Goal: Transaction & Acquisition: Purchase product/service

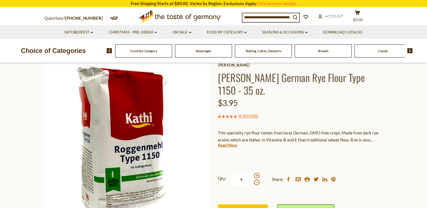
scroll to position [32, 0]
click at [148, 51] on span "Food By Category" at bounding box center [143, 51] width 27 height 4
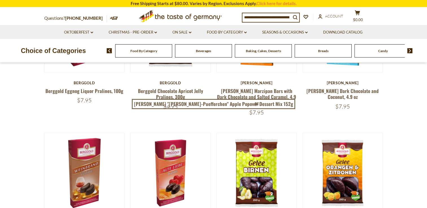
scroll to position [175, 0]
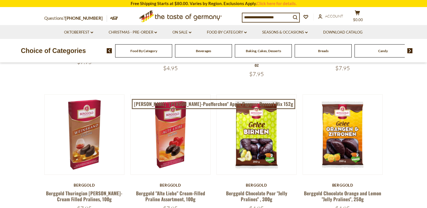
click at [146, 53] on span "Food By Category" at bounding box center [143, 51] width 27 height 4
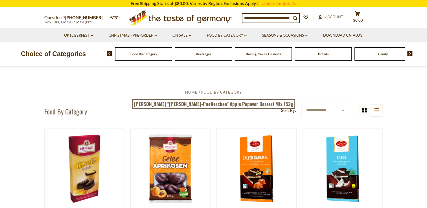
click at [273, 19] on input at bounding box center [266, 18] width 49 height 8
type input "*****"
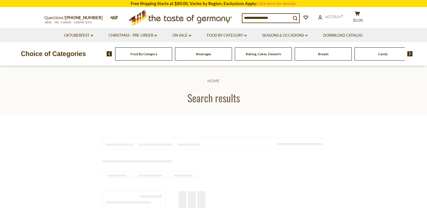
type input "*****"
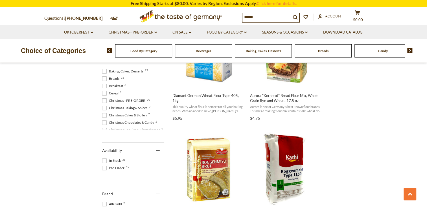
scroll to position [234, 0]
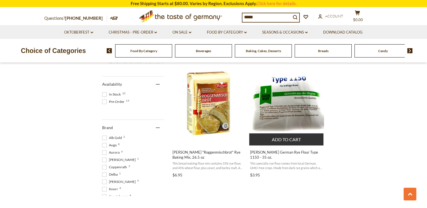
click at [278, 162] on span "This specialty rye flour comes from local German, GMO-free crops. Made from dar…" at bounding box center [286, 165] width 73 height 9
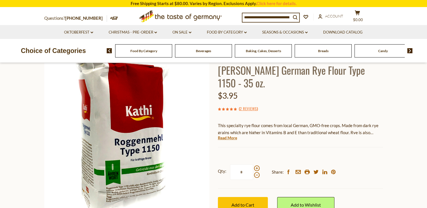
scroll to position [40, 0]
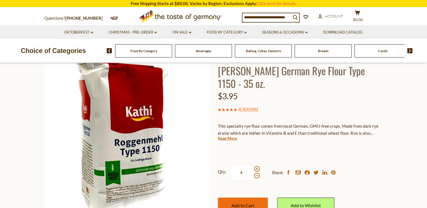
click at [242, 203] on span "Add to Cart" at bounding box center [242, 205] width 23 height 5
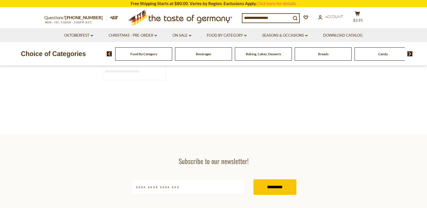
type input "*****"
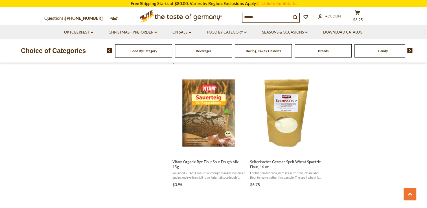
scroll to position [592, 0]
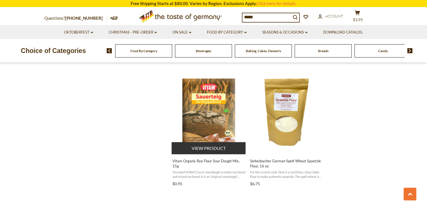
click at [204, 149] on button "View product" at bounding box center [209, 148] width 74 height 12
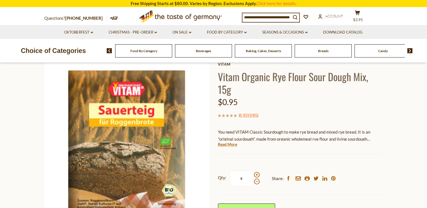
scroll to position [34, 0]
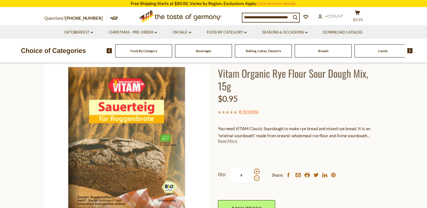
click at [233, 142] on link "Read More" at bounding box center [227, 141] width 19 height 6
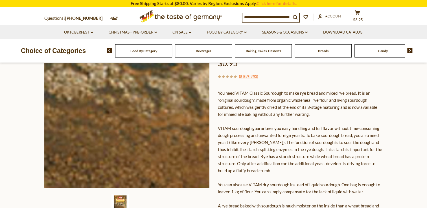
scroll to position [23, 0]
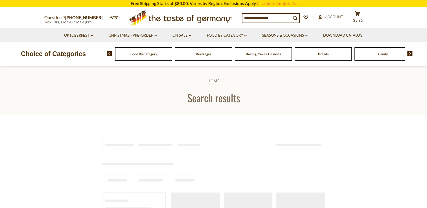
type input "*****"
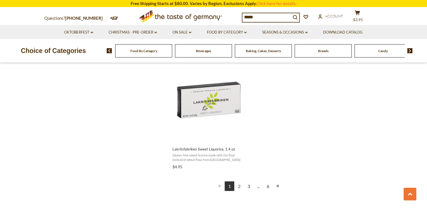
scroll to position [993, 0]
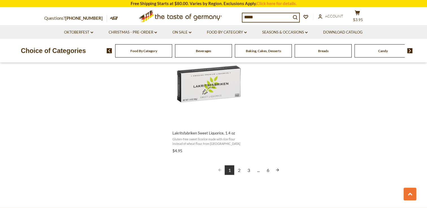
click at [238, 167] on link "2" at bounding box center [239, 170] width 10 height 10
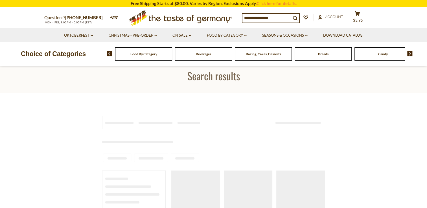
type input "*****"
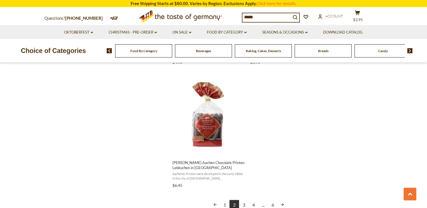
scroll to position [1039, 0]
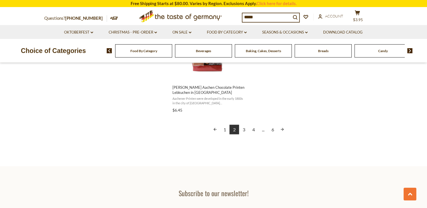
click at [245, 130] on link "3" at bounding box center [244, 130] width 10 height 10
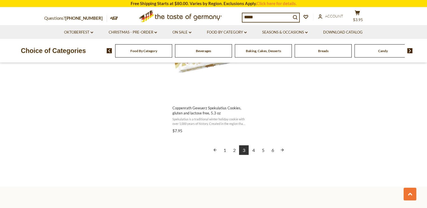
scroll to position [1017, 0]
click at [254, 150] on link "4" at bounding box center [254, 151] width 10 height 10
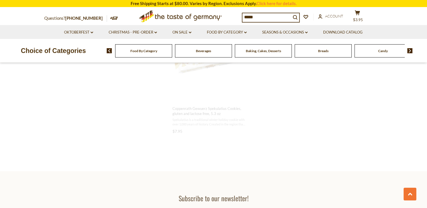
scroll to position [363, 0]
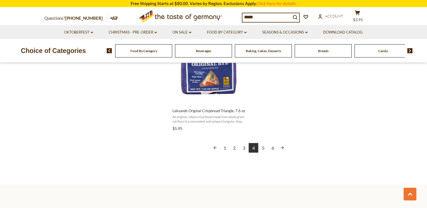
scroll to position [1015, 0]
click at [263, 148] on link "5" at bounding box center [263, 148] width 10 height 10
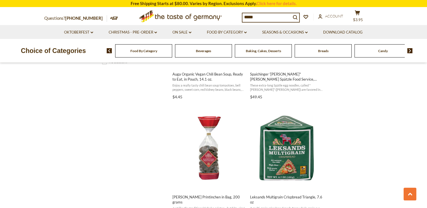
scroll to position [436, 0]
click at [324, 53] on span "Breads" at bounding box center [323, 51] width 10 height 4
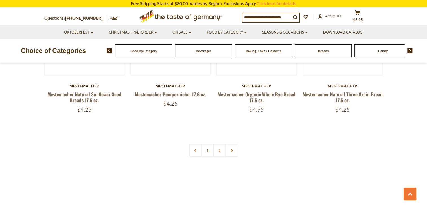
scroll to position [1325, 0]
click at [385, 51] on span "Candy" at bounding box center [383, 51] width 10 height 4
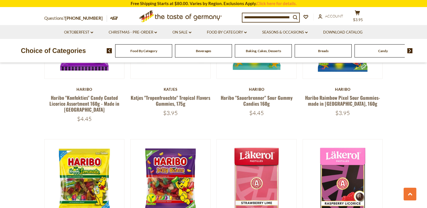
scroll to position [1224, 0]
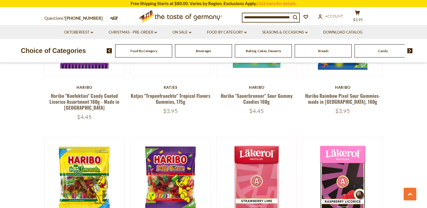
click at [172, 53] on div "Baking, Cakes, Desserts" at bounding box center [143, 50] width 57 height 13
click at [274, 49] on span "Baking, Cakes, Desserts" at bounding box center [263, 51] width 35 height 4
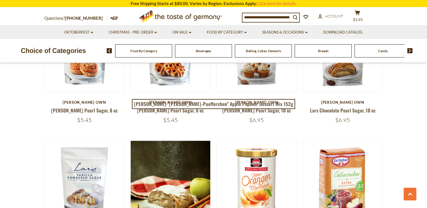
scroll to position [958, 0]
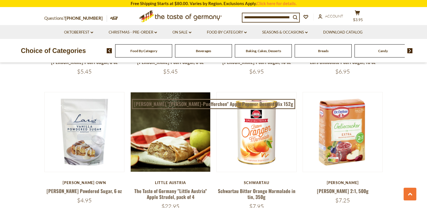
click at [203, 51] on span "Beverages" at bounding box center [203, 51] width 15 height 4
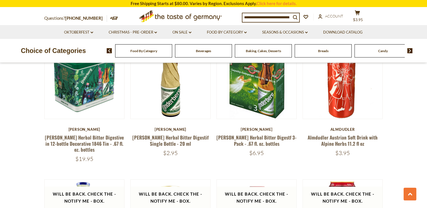
scroll to position [736, 0]
click at [411, 51] on img at bounding box center [409, 50] width 5 height 5
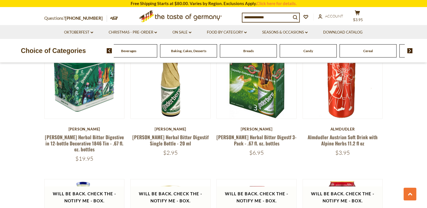
click at [411, 51] on img at bounding box center [409, 50] width 5 height 5
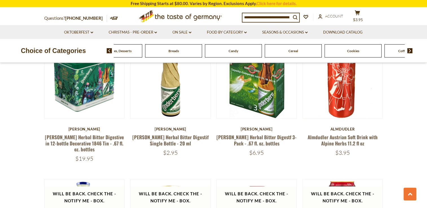
click at [357, 50] on span "Cookies" at bounding box center [353, 51] width 12 height 4
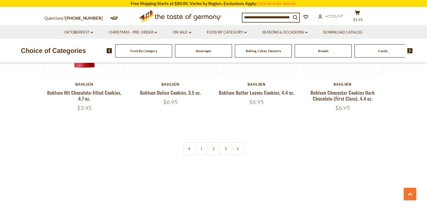
scroll to position [1334, 0]
click at [410, 51] on img at bounding box center [409, 50] width 5 height 5
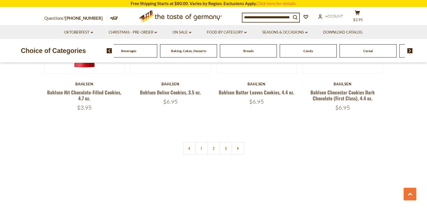
click at [410, 51] on img at bounding box center [409, 50] width 5 height 5
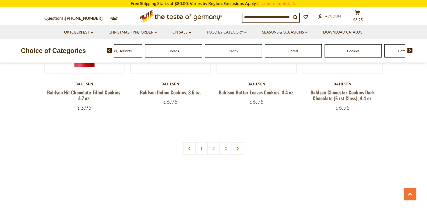
click at [410, 51] on img at bounding box center [409, 50] width 5 height 5
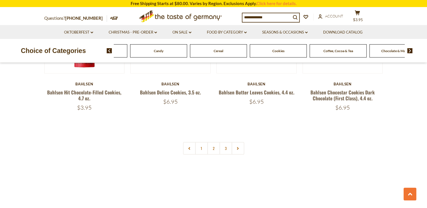
click at [410, 51] on img at bounding box center [409, 50] width 5 height 5
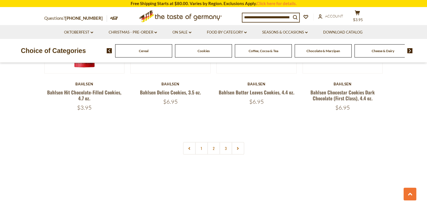
click at [321, 50] on span "Chocolate & Marzipan" at bounding box center [324, 51] width 34 height 4
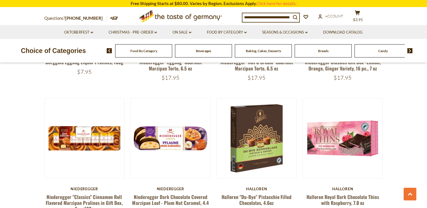
scroll to position [273, 0]
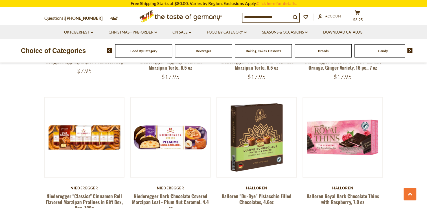
click at [409, 53] on img at bounding box center [409, 50] width 5 height 5
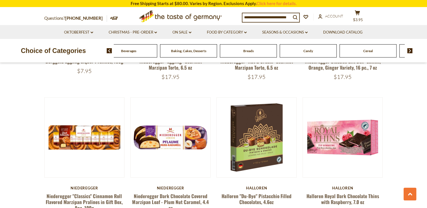
click at [409, 53] on img at bounding box center [409, 50] width 5 height 5
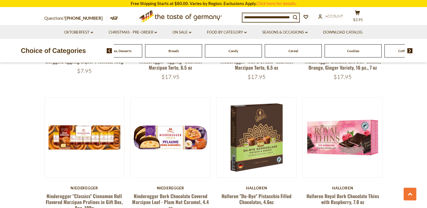
click at [409, 53] on img at bounding box center [409, 50] width 5 height 5
click at [340, 50] on span "Coffee, Cocoa & Tea" at bounding box center [339, 51] width 30 height 4
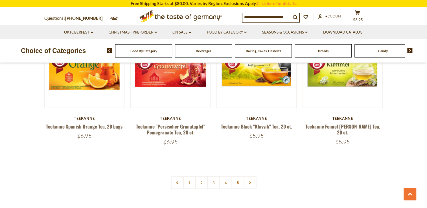
scroll to position [1324, 0]
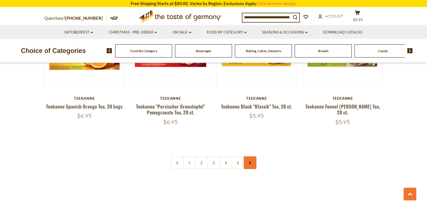
click at [249, 159] on link at bounding box center [250, 163] width 13 height 13
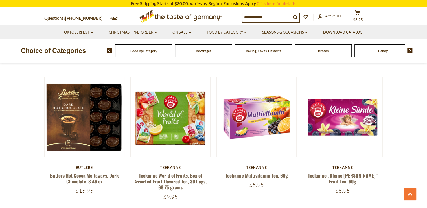
scroll to position [714, 0]
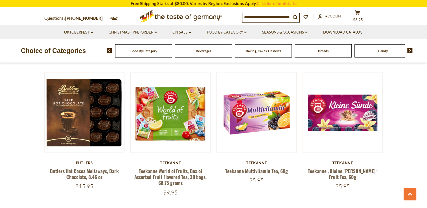
click at [281, 15] on input at bounding box center [266, 17] width 49 height 8
type input "******"
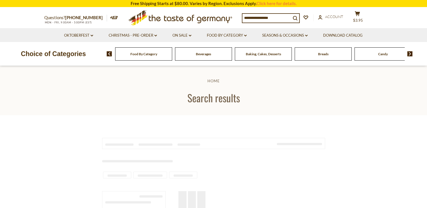
type input "******"
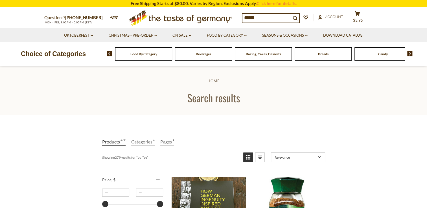
click at [410, 54] on img at bounding box center [409, 53] width 5 height 5
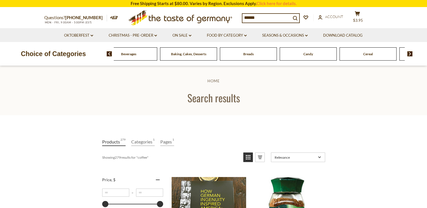
click at [410, 54] on img at bounding box center [409, 53] width 5 height 5
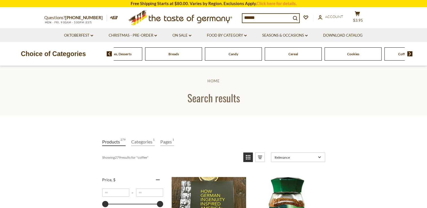
click at [410, 54] on img at bounding box center [409, 53] width 5 height 5
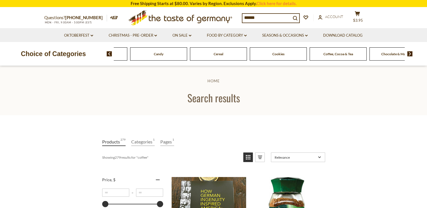
click at [410, 54] on img at bounding box center [409, 53] width 5 height 5
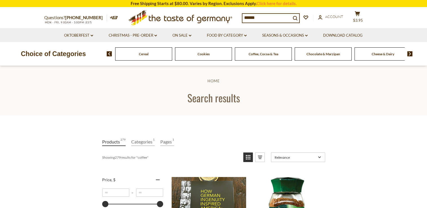
click at [410, 54] on img at bounding box center [409, 53] width 5 height 5
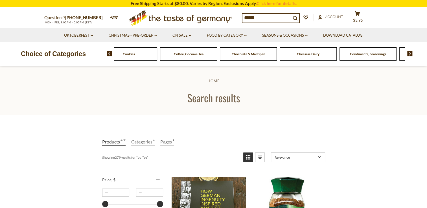
click at [410, 54] on img at bounding box center [409, 53] width 5 height 5
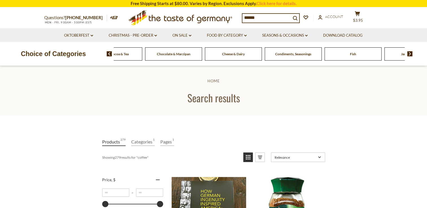
click at [410, 54] on img at bounding box center [409, 53] width 5 height 5
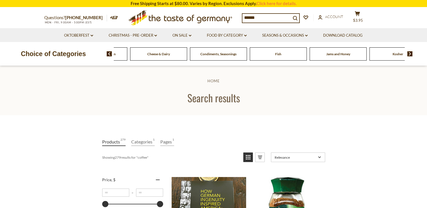
click at [154, 55] on span "Cheese & Dairy" at bounding box center [158, 54] width 23 height 4
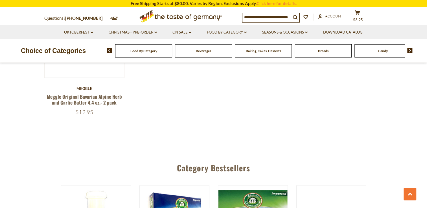
scroll to position [795, 0]
click at [409, 51] on img at bounding box center [409, 50] width 5 height 5
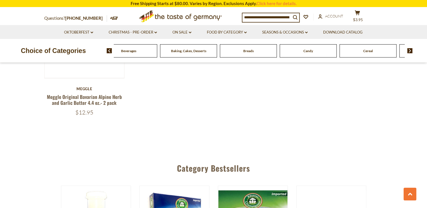
click at [409, 51] on img at bounding box center [409, 50] width 5 height 5
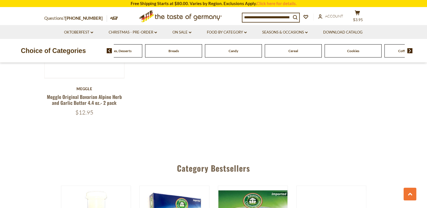
click at [409, 51] on img at bounding box center [409, 50] width 5 height 5
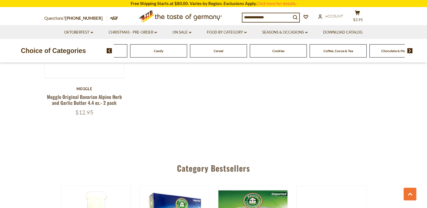
click at [409, 51] on img at bounding box center [409, 50] width 5 height 5
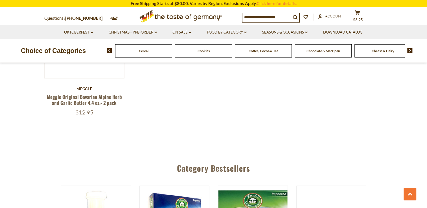
click at [409, 51] on img at bounding box center [409, 50] width 5 height 5
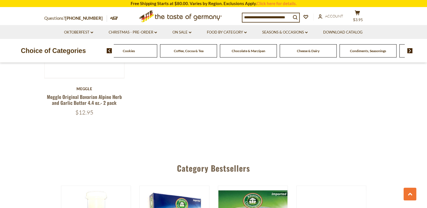
click at [409, 51] on img at bounding box center [409, 50] width 5 height 5
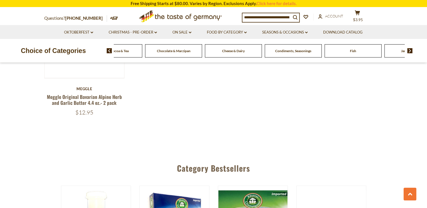
click at [409, 51] on img at bounding box center [409, 50] width 5 height 5
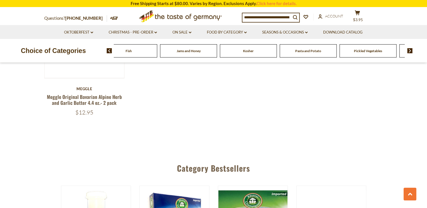
click at [409, 51] on img at bounding box center [409, 50] width 5 height 5
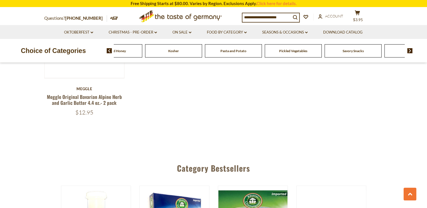
click at [409, 51] on img at bounding box center [409, 50] width 5 height 5
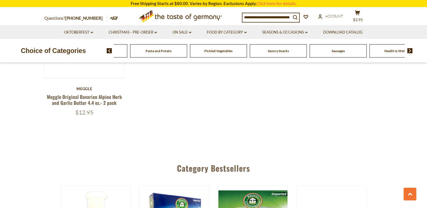
click at [409, 51] on img at bounding box center [409, 50] width 5 height 5
click at [319, 50] on span "Sausages" at bounding box center [317, 51] width 13 height 4
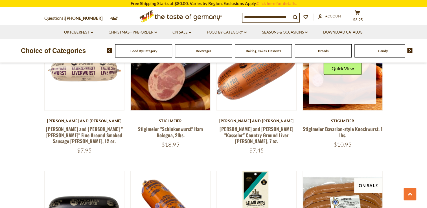
scroll to position [762, 0]
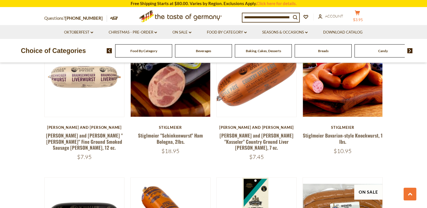
click at [363, 18] on span "$3.95" at bounding box center [358, 20] width 10 height 5
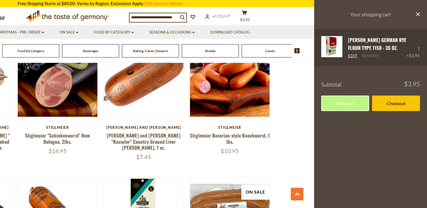
click at [371, 55] on link "Remove" at bounding box center [370, 56] width 17 height 5
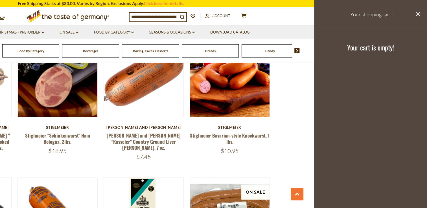
click at [418, 11] on button "close" at bounding box center [418, 14] width 4 height 7
